Goal: Task Accomplishment & Management: Manage account settings

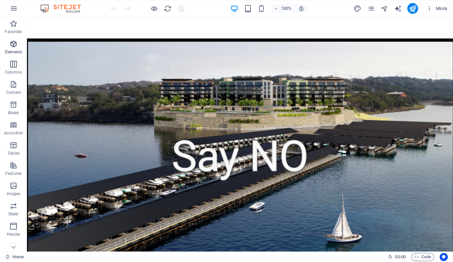
click at [12, 46] on icon "button" at bounding box center [13, 44] width 8 height 8
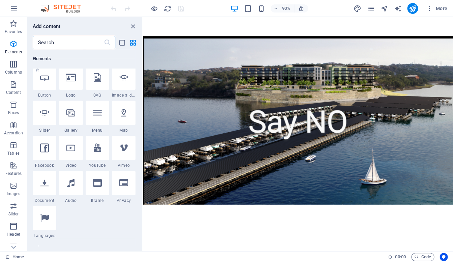
scroll to position [146, 0]
click at [100, 117] on div at bounding box center [98, 112] width 24 height 24
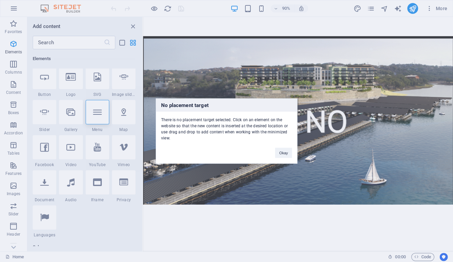
click at [192, 56] on div "No placement target There is no placement target selected. Click on an element …" at bounding box center [226, 131] width 453 height 262
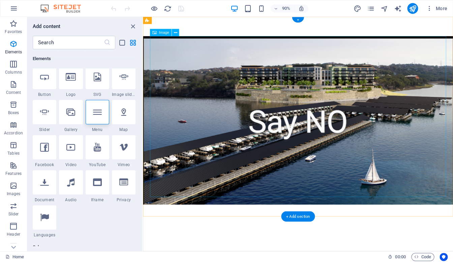
click at [196, 53] on figure at bounding box center [307, 131] width 329 height 187
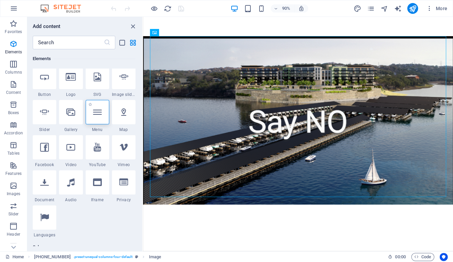
click at [100, 117] on div at bounding box center [98, 112] width 24 height 24
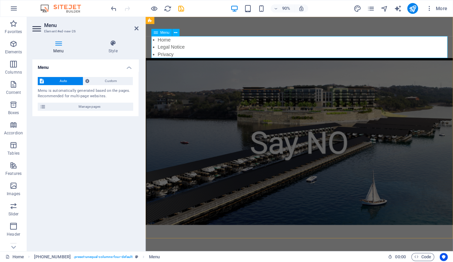
click at [175, 44] on nav "Home Legal Notice Privacy" at bounding box center [310, 50] width 329 height 24
click at [430, 8] on icon "button" at bounding box center [429, 8] width 7 height 7
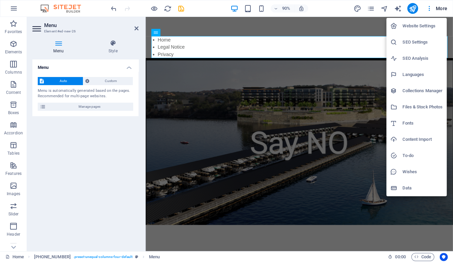
click at [444, 8] on div at bounding box center [226, 131] width 453 height 262
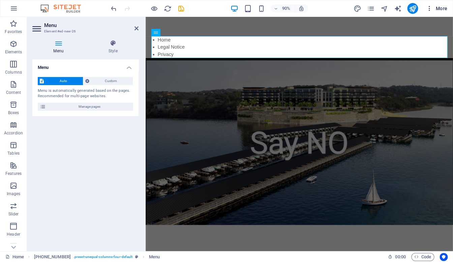
click at [443, 8] on span "More" at bounding box center [436, 8] width 21 height 7
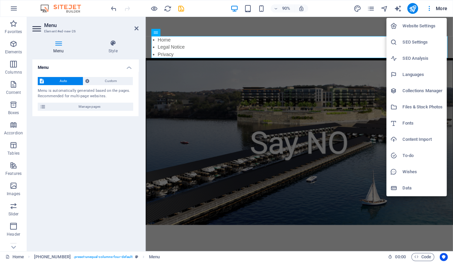
click at [370, 9] on div at bounding box center [226, 131] width 453 height 262
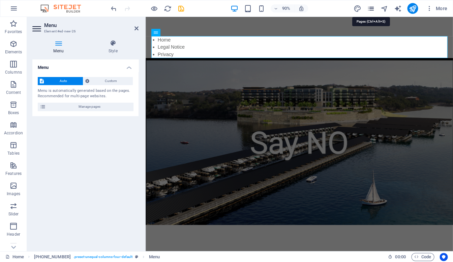
click at [371, 8] on icon "pages" at bounding box center [371, 9] width 8 height 8
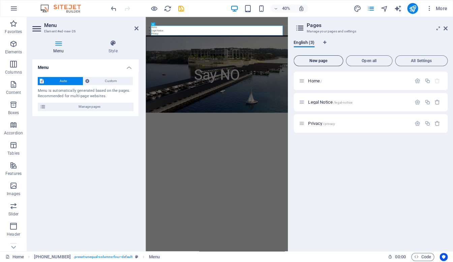
click at [323, 60] on span "New page" at bounding box center [318, 61] width 43 height 4
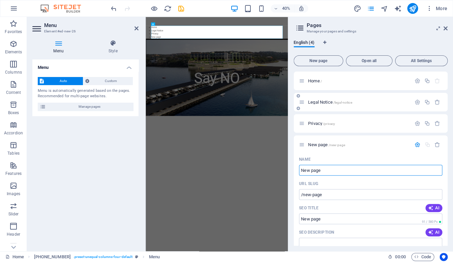
click at [301, 103] on icon at bounding box center [302, 102] width 6 height 6
click at [363, 101] on p "Legal Notice /legal-notice" at bounding box center [358, 102] width 101 height 4
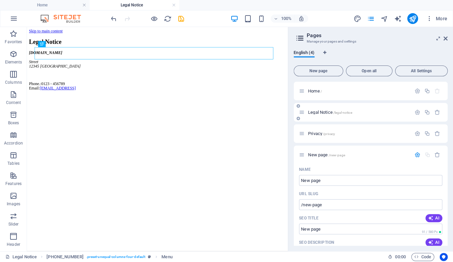
scroll to position [0, 0]
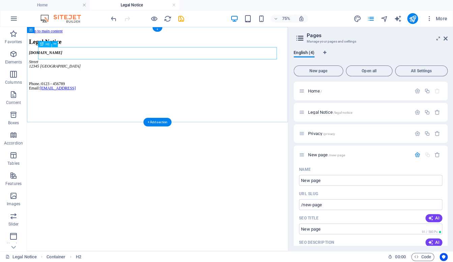
click at [105, 52] on div "Legal Notice" at bounding box center [201, 46] width 343 height 9
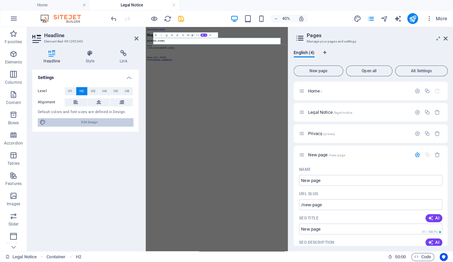
click at [90, 122] on span "Edit design" at bounding box center [89, 122] width 83 height 8
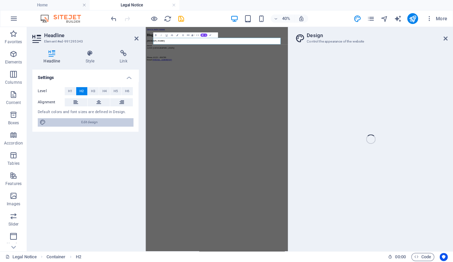
select select "px"
select select "400"
select select "px"
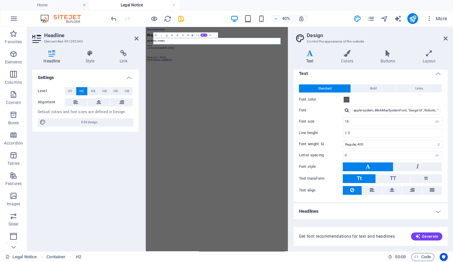
scroll to position [3, 0]
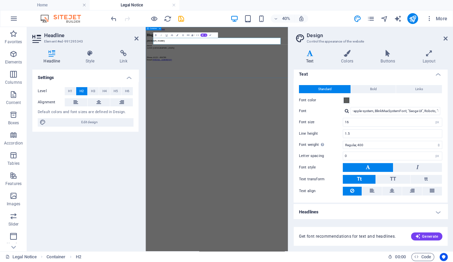
click at [282, 112] on div "Blog [DOMAIN_NAME][STREET_ADDRESS] Phone.: 0123 - 456789 Email: [EMAIL_ADDRESS]" at bounding box center [323, 76] width 350 height 69
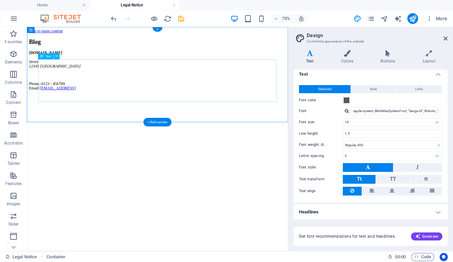
click at [181, 112] on div "[DOMAIN_NAME][STREET_ADDRESS] Phone.: 0123 - 456789 Email: [EMAIL_ADDRESS]" at bounding box center [201, 84] width 343 height 53
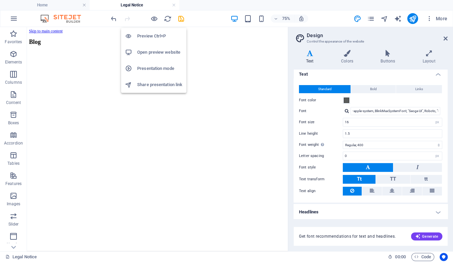
click at [152, 36] on h6 "Preview Ctrl+P" at bounding box center [159, 36] width 45 height 8
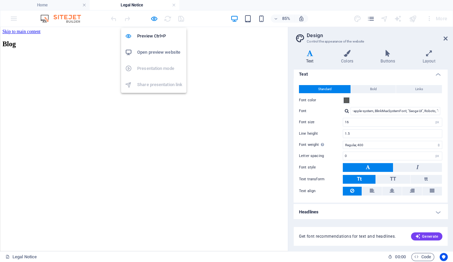
click at [150, 52] on h6 "Open preview website" at bounding box center [159, 52] width 45 height 8
click at [390, 56] on icon at bounding box center [387, 53] width 39 height 7
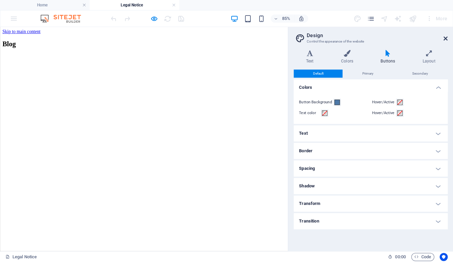
click at [445, 36] on icon at bounding box center [446, 38] width 4 height 5
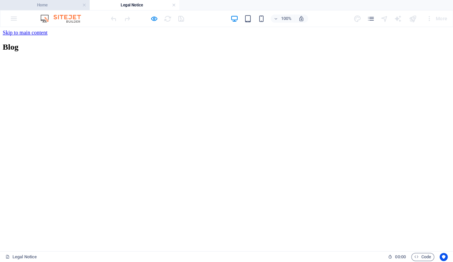
click at [49, 6] on h4 "Home" at bounding box center [45, 4] width 90 height 7
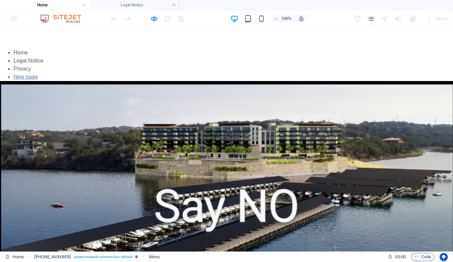
click at [38, 77] on link "New page" at bounding box center [25, 77] width 24 height 6
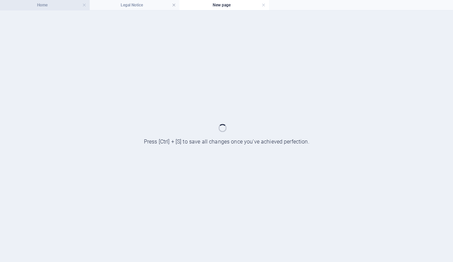
click at [55, 8] on h4 "Home" at bounding box center [45, 4] width 90 height 7
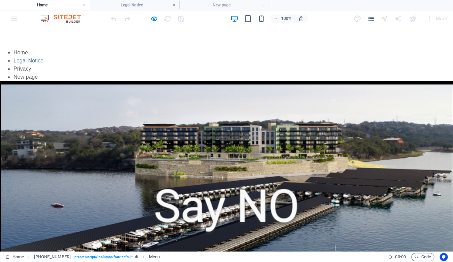
click at [43, 62] on link "Legal Notice" at bounding box center [28, 61] width 30 height 6
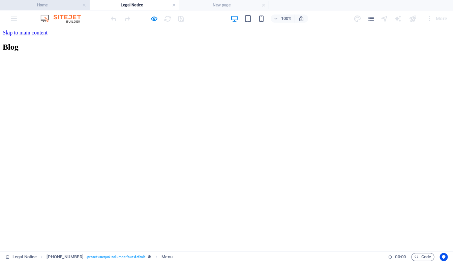
click at [48, 5] on h4 "Home" at bounding box center [45, 4] width 90 height 7
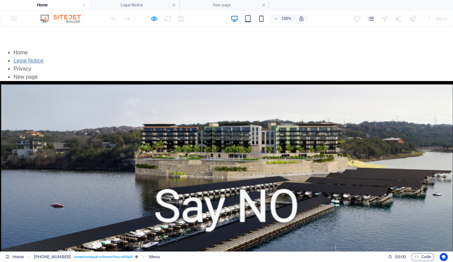
click at [43, 60] on link "Legal Notice" at bounding box center [28, 61] width 30 height 6
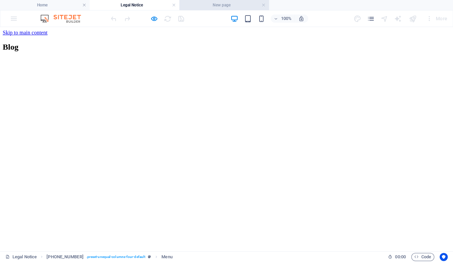
click at [219, 7] on h4 "New page" at bounding box center [224, 4] width 90 height 7
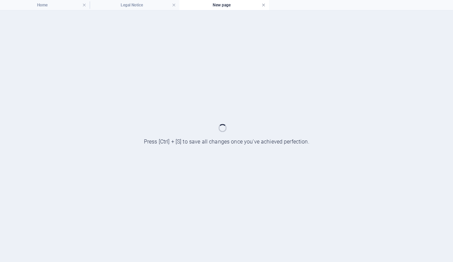
click at [263, 4] on link at bounding box center [264, 5] width 4 height 6
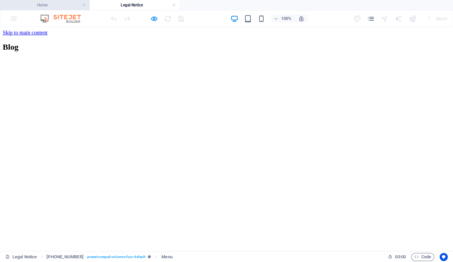
click at [57, 5] on h4 "Home" at bounding box center [45, 4] width 90 height 7
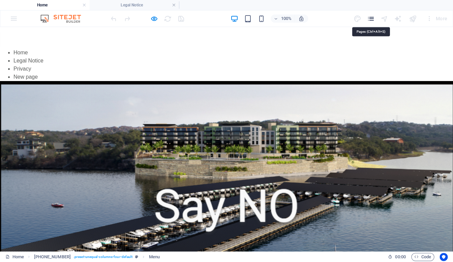
click at [372, 18] on icon "pages" at bounding box center [371, 19] width 8 height 8
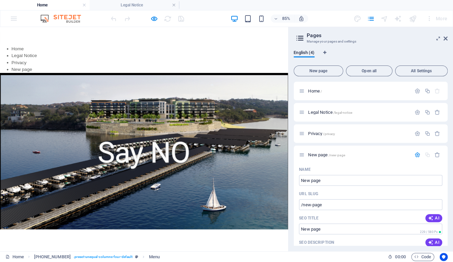
click at [444, 35] on h2 "Pages" at bounding box center [377, 35] width 141 height 6
click at [445, 37] on icon at bounding box center [446, 38] width 4 height 5
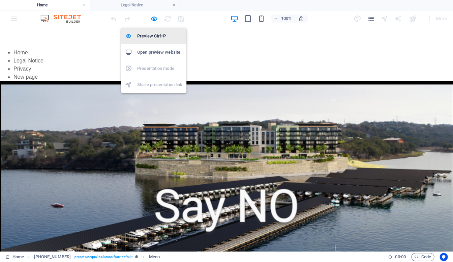
click at [152, 36] on h6 "Preview Ctrl+P" at bounding box center [159, 36] width 45 height 8
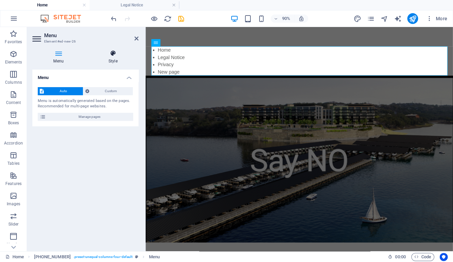
click at [112, 55] on icon at bounding box center [112, 53] width 51 height 7
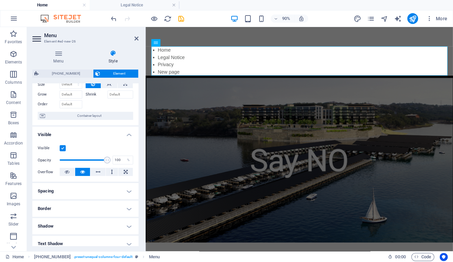
scroll to position [0, 0]
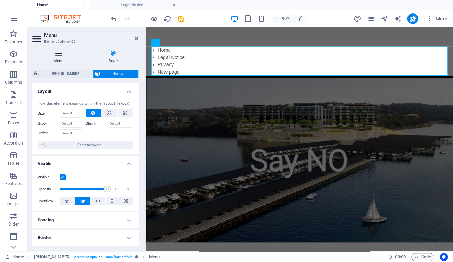
click at [57, 52] on icon at bounding box center [58, 53] width 52 height 7
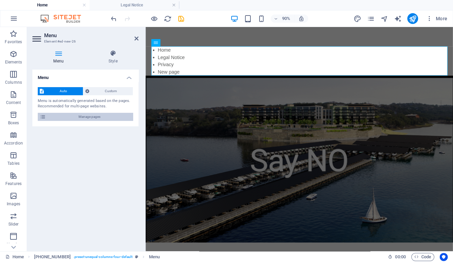
click at [82, 118] on span "Manage pages" at bounding box center [89, 117] width 83 height 8
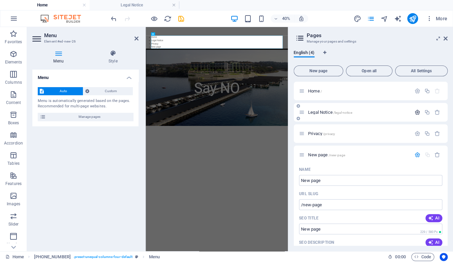
click at [421, 111] on button "button" at bounding box center [418, 112] width 10 height 6
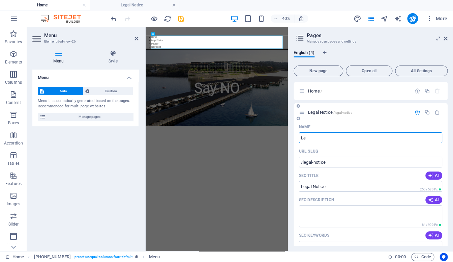
type input "L"
type input "/"
type input "B"
type input "/b"
type input "B"
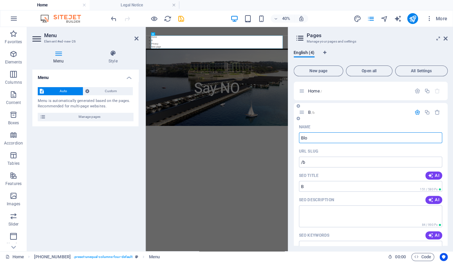
type input "Blo"
type input "/blo"
type input "Blo"
type input "Blog"
type input "/blog"
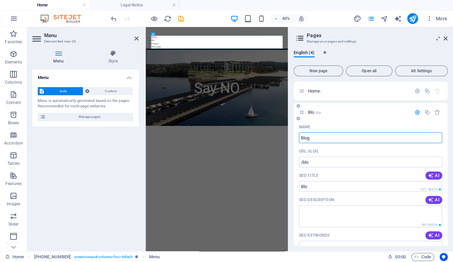
type input "Blog"
click at [332, 91] on p "Home /" at bounding box center [358, 91] width 101 height 4
click at [447, 37] on icon at bounding box center [446, 38] width 4 height 5
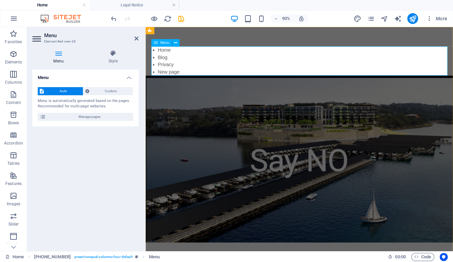
click at [176, 70] on nav "Home Blog Privacy New page" at bounding box center [310, 65] width 329 height 32
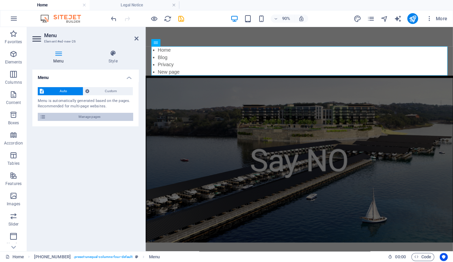
click at [95, 118] on span "Manage pages" at bounding box center [89, 117] width 83 height 8
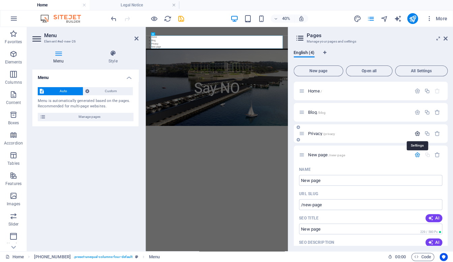
click at [419, 133] on icon "button" at bounding box center [418, 133] width 6 height 6
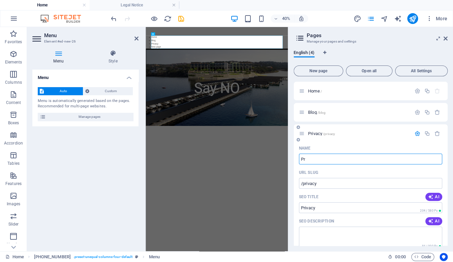
type input "P"
type input "/"
type input "Reg"
type input "/re"
type input "Re"
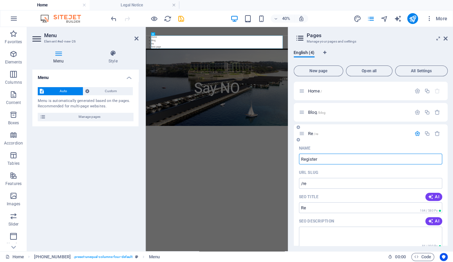
type input "Register"
type input "/register"
type input "Register"
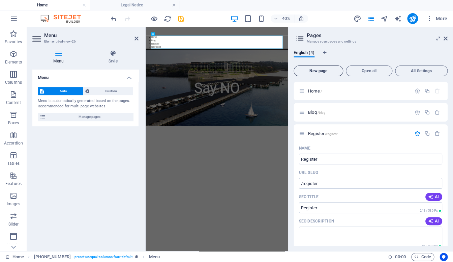
click at [319, 69] on span "New page" at bounding box center [318, 71] width 43 height 4
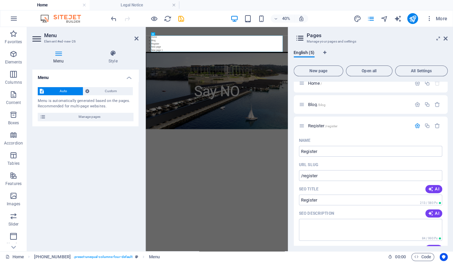
scroll to position [4, 0]
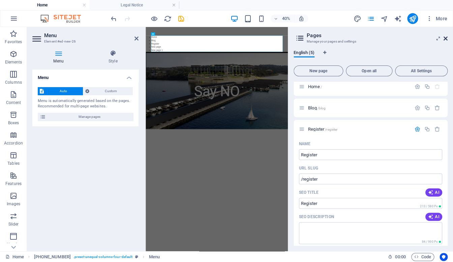
click at [444, 37] on icon at bounding box center [446, 38] width 4 height 5
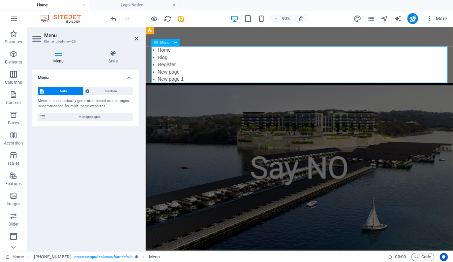
click at [186, 77] on nav "Home Blog Register New page New page 1" at bounding box center [310, 69] width 329 height 40
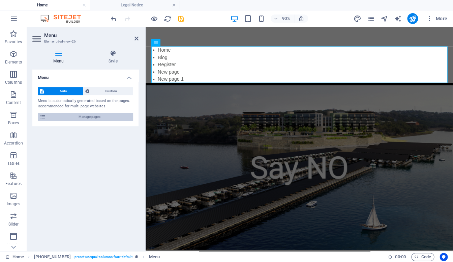
click at [101, 118] on span "Manage pages" at bounding box center [89, 117] width 83 height 8
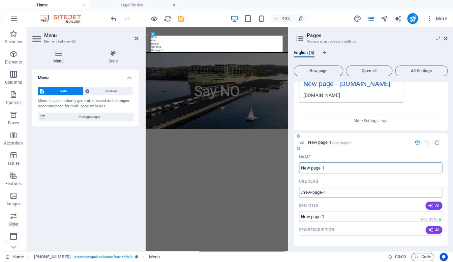
scroll to position [287, 0]
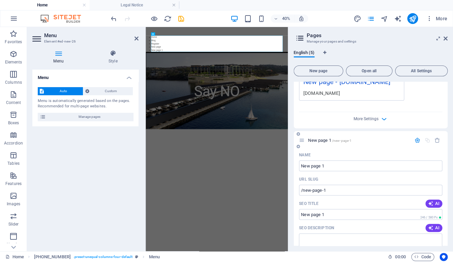
click at [419, 140] on icon "button" at bounding box center [418, 140] width 6 height 6
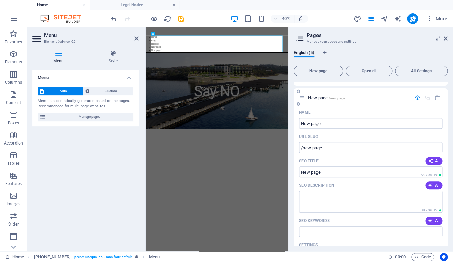
scroll to position [45, 0]
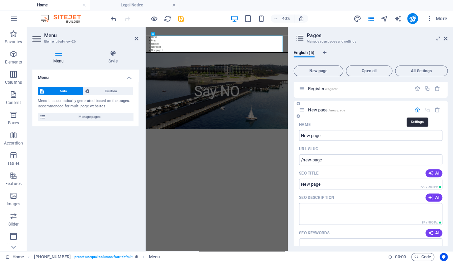
click at [418, 110] on icon "button" at bounding box center [418, 110] width 6 height 6
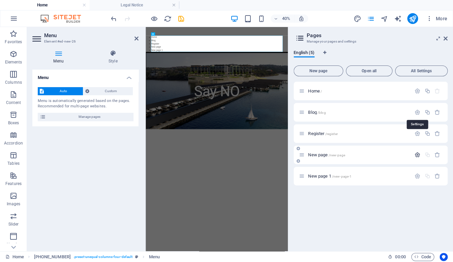
scroll to position [0, 0]
click at [440, 154] on button "button" at bounding box center [438, 155] width 10 height 6
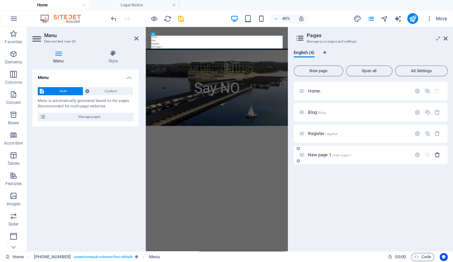
click at [439, 153] on icon "button" at bounding box center [438, 155] width 6 height 6
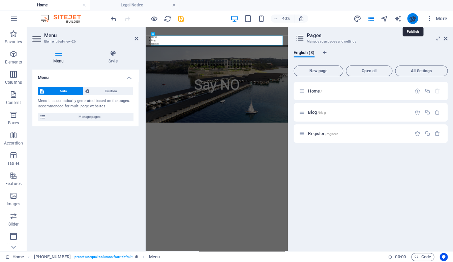
click at [413, 19] on icon "publish" at bounding box center [413, 19] width 8 height 8
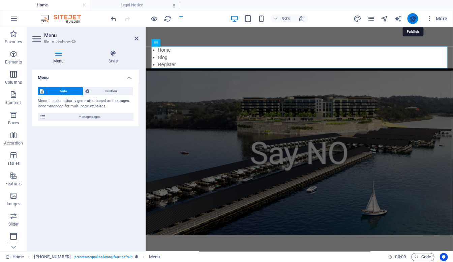
click at [413, 19] on icon "publish" at bounding box center [413, 19] width 8 height 8
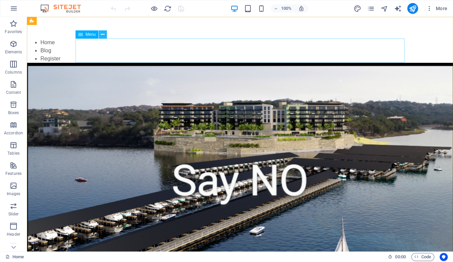
click at [102, 34] on icon at bounding box center [103, 34] width 4 height 7
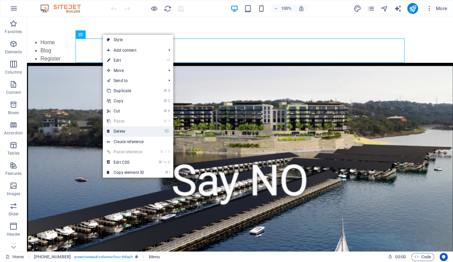
click at [125, 128] on link "⌦ Delete" at bounding box center [125, 131] width 45 height 10
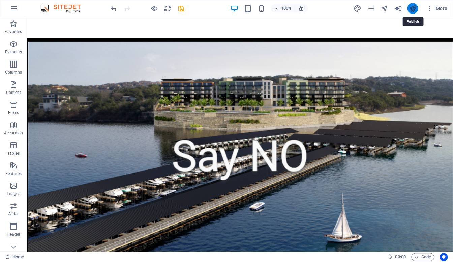
click at [411, 10] on icon "publish" at bounding box center [413, 9] width 8 height 8
